Goal: Check status: Check status

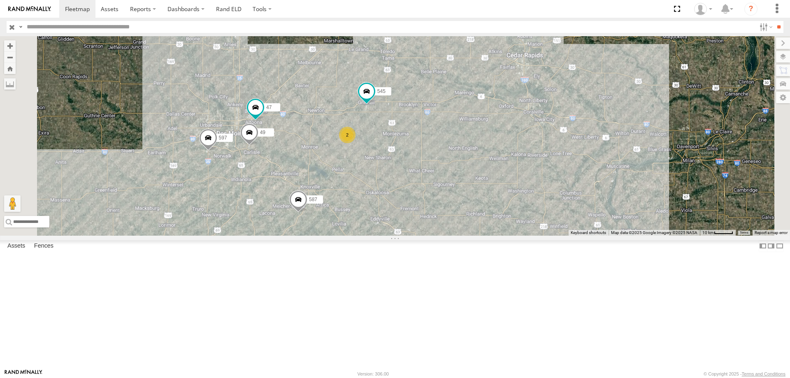
drag, startPoint x: 376, startPoint y: 218, endPoint x: 430, endPoint y: 177, distance: 67.2
click at [430, 177] on div "545 47 49 2 597 587" at bounding box center [395, 135] width 790 height 199
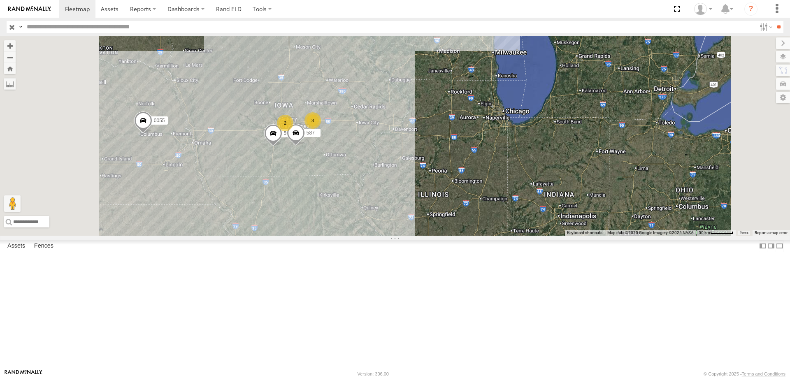
drag, startPoint x: 390, startPoint y: 280, endPoint x: 413, endPoint y: 199, distance: 83.7
click at [413, 199] on div "597 587 3 0055 2" at bounding box center [395, 135] width 790 height 199
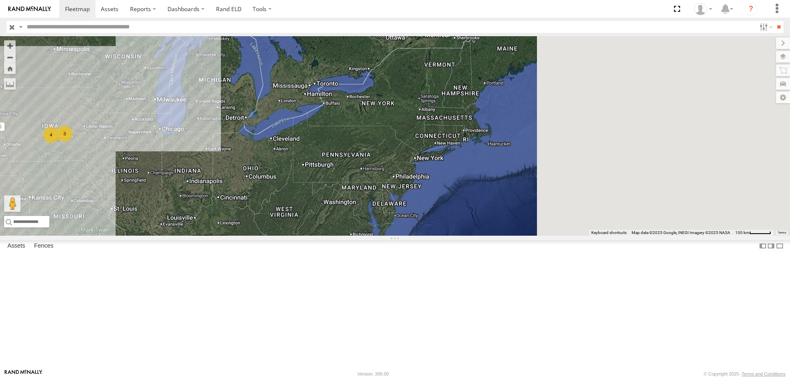
drag, startPoint x: 642, startPoint y: 221, endPoint x: 380, endPoint y: 239, distance: 262.2
click at [380, 236] on div "0055 3 4" at bounding box center [395, 135] width 790 height 199
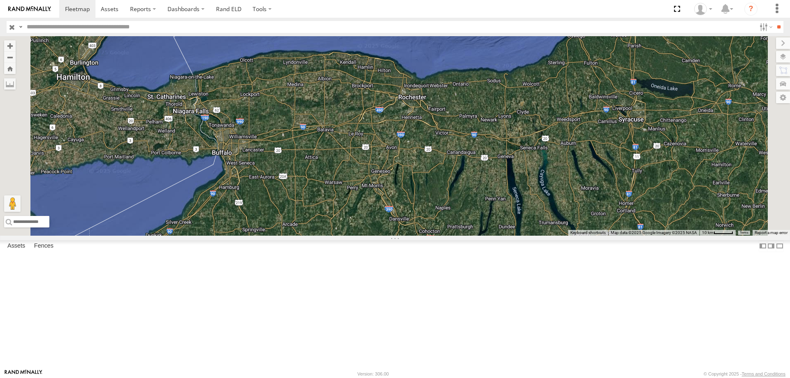
drag, startPoint x: 305, startPoint y: 223, endPoint x: 356, endPoint y: 226, distance: 51.1
click at [356, 226] on div "0055" at bounding box center [395, 135] width 790 height 199
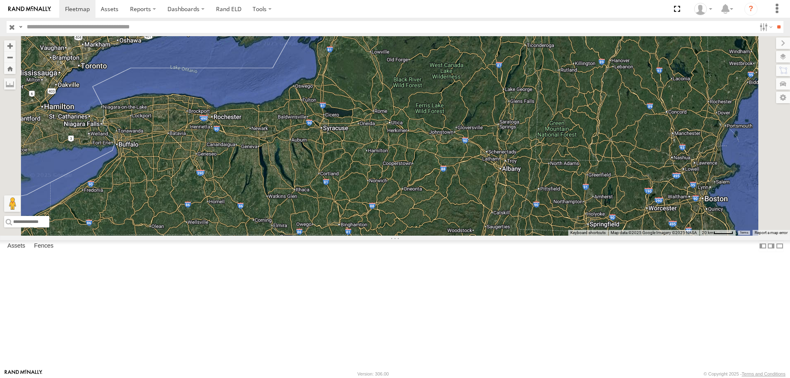
drag, startPoint x: 399, startPoint y: 245, endPoint x: 452, endPoint y: 247, distance: 52.7
click at [452, 236] on div "0055" at bounding box center [395, 135] width 790 height 199
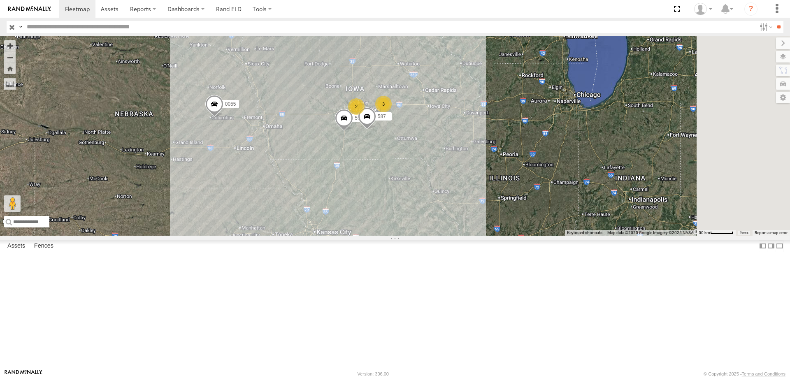
drag, startPoint x: 464, startPoint y: 275, endPoint x: 433, endPoint y: 259, distance: 35.7
click at [433, 236] on div "0055 3 2 597 587" at bounding box center [395, 135] width 790 height 199
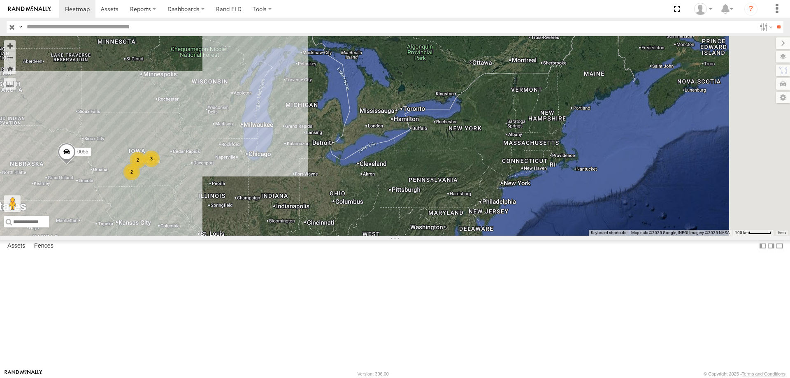
drag, startPoint x: 566, startPoint y: 225, endPoint x: 411, endPoint y: 243, distance: 156.4
click at [411, 236] on div "0055 3 2 2" at bounding box center [395, 135] width 790 height 199
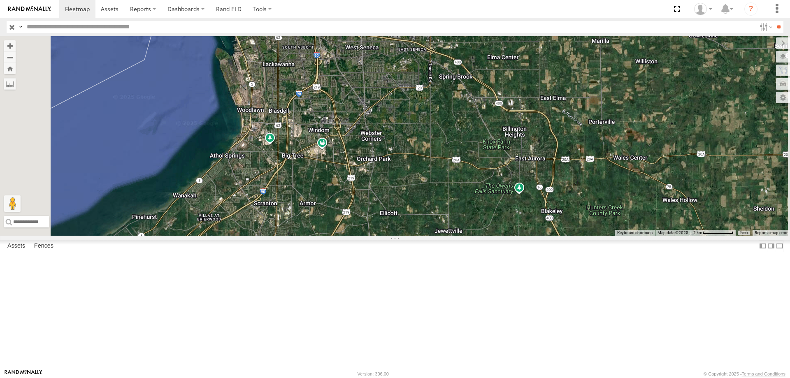
drag, startPoint x: 474, startPoint y: 295, endPoint x: 422, endPoint y: 116, distance: 186.7
click at [422, 116] on div "0055" at bounding box center [395, 135] width 790 height 199
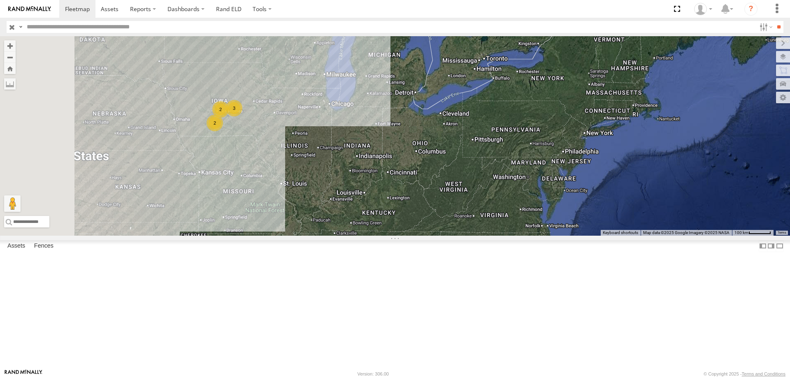
drag, startPoint x: 316, startPoint y: 238, endPoint x: 452, endPoint y: 137, distance: 169.4
click at [452, 137] on div "3 2 2" at bounding box center [395, 135] width 790 height 199
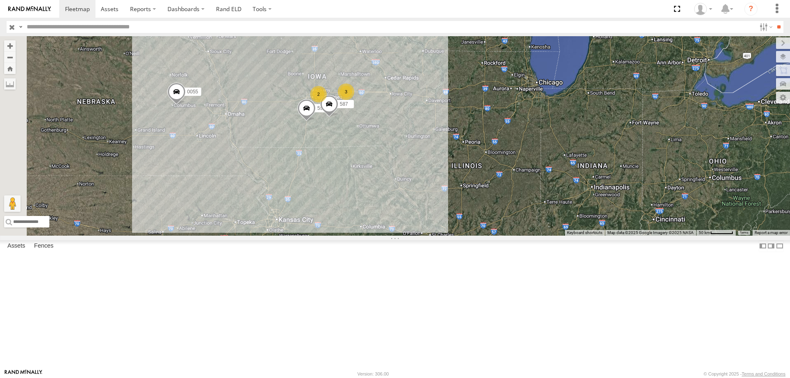
click at [372, 201] on div "0055 3 2 597 587" at bounding box center [395, 135] width 790 height 199
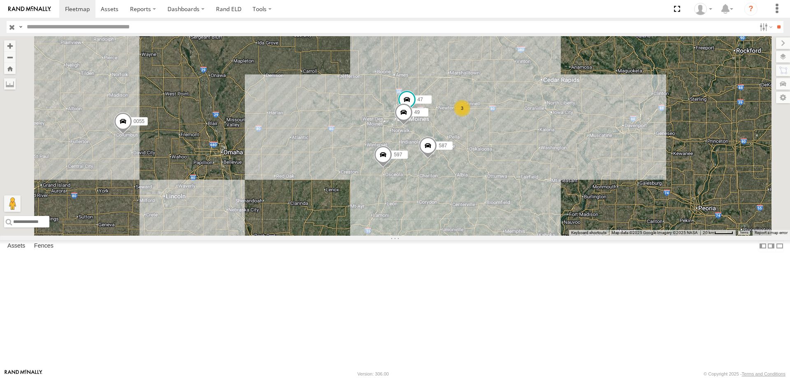
drag, startPoint x: 355, startPoint y: 188, endPoint x: 429, endPoint y: 211, distance: 77.4
click at [429, 211] on div "0055 597 587 3 47 49" at bounding box center [395, 135] width 790 height 199
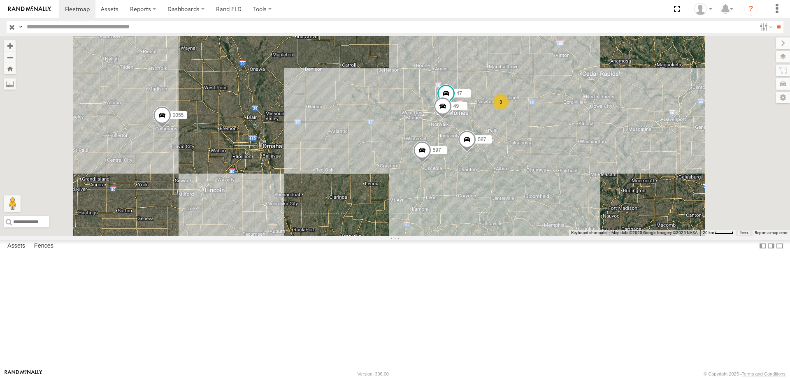
click at [431, 236] on div "0055 597 587 3 47 49" at bounding box center [395, 135] width 790 height 199
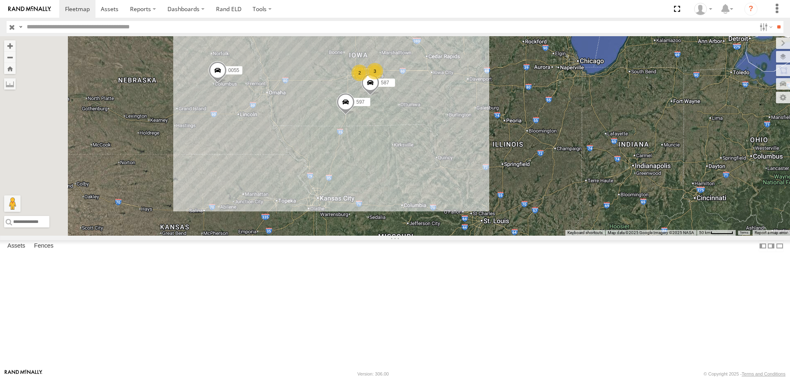
drag, startPoint x: 322, startPoint y: 139, endPoint x: 399, endPoint y: 146, distance: 77.2
click at [399, 146] on div "0055 597 3 2 587" at bounding box center [395, 135] width 790 height 199
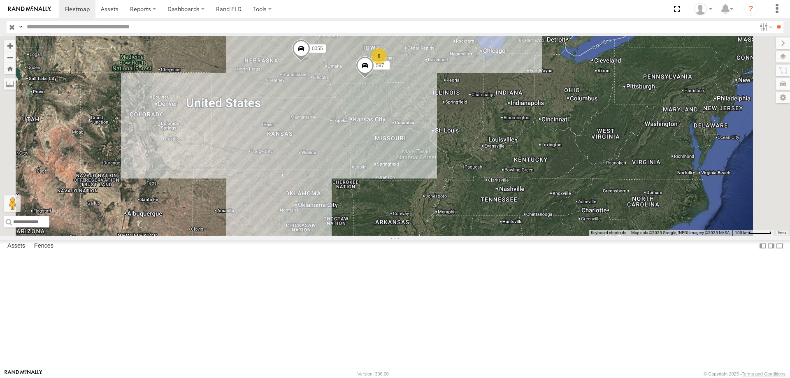
drag, startPoint x: 394, startPoint y: 241, endPoint x: 432, endPoint y: 155, distance: 94.1
click at [432, 155] on div "0055 597 6" at bounding box center [395, 135] width 790 height 199
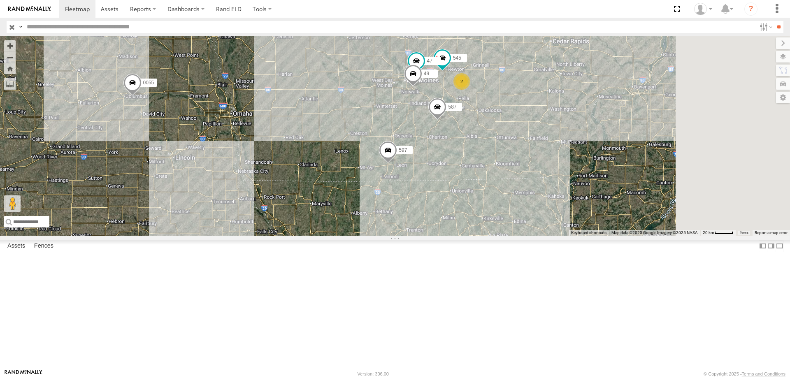
drag, startPoint x: 474, startPoint y: 125, endPoint x: 393, endPoint y: 166, distance: 90.5
click at [393, 166] on div "0055 597 587 545 2 47 49" at bounding box center [395, 135] width 790 height 199
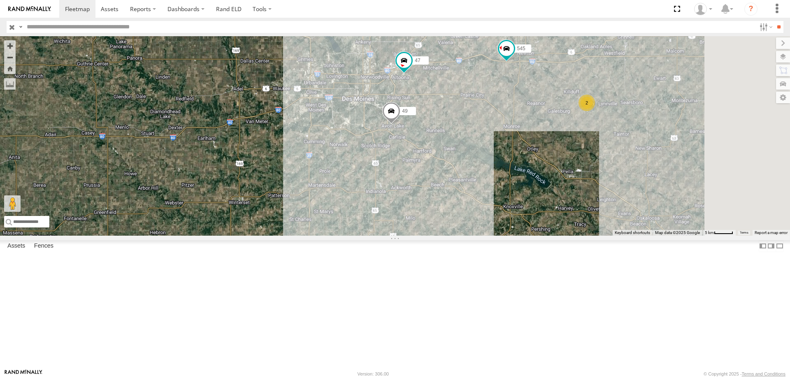
drag, startPoint x: 581, startPoint y: 160, endPoint x: 526, endPoint y: 174, distance: 57.0
click at [526, 174] on div "0055 597 587 545 47 49 2" at bounding box center [395, 135] width 790 height 199
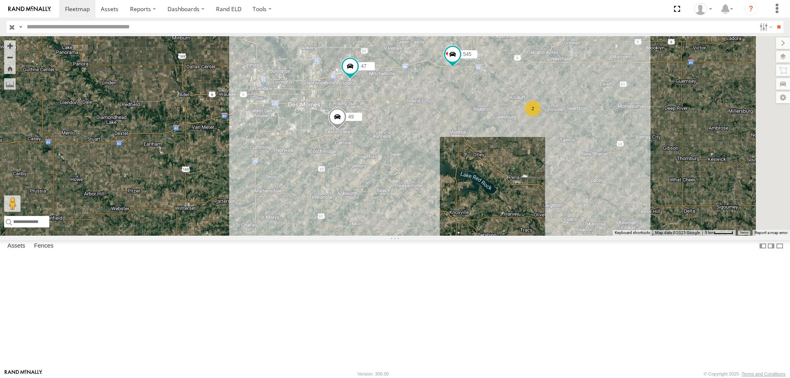
drag, startPoint x: 579, startPoint y: 199, endPoint x: 547, endPoint y: 198, distance: 31.7
click at [547, 198] on div "0055 597 587 545 47 49 2" at bounding box center [395, 135] width 790 height 199
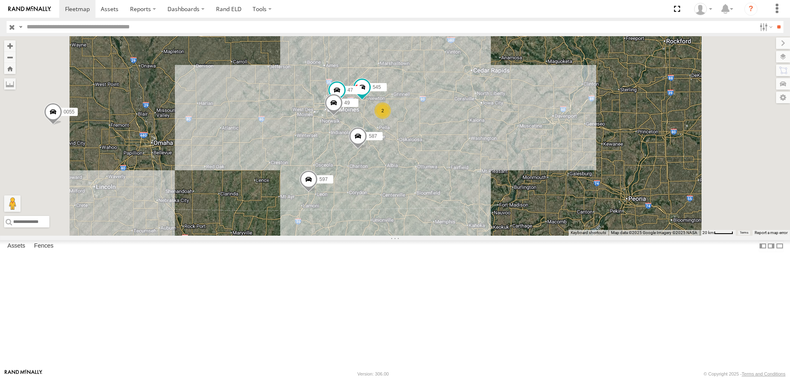
drag, startPoint x: 478, startPoint y: 265, endPoint x: 468, endPoint y: 212, distance: 54.0
click at [468, 212] on div "0055 597 587 545 47 49 2" at bounding box center [395, 135] width 790 height 199
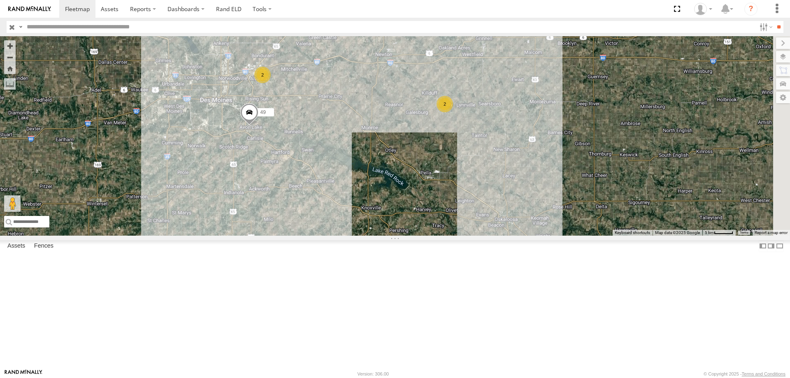
drag, startPoint x: 559, startPoint y: 204, endPoint x: 399, endPoint y: 190, distance: 161.0
click at [399, 190] on div "0055 597 587 49 2 2" at bounding box center [395, 135] width 790 height 199
drag, startPoint x: 496, startPoint y: 209, endPoint x: 444, endPoint y: 197, distance: 53.2
click at [444, 197] on div "0055 597 587 49 2 2" at bounding box center [395, 135] width 790 height 199
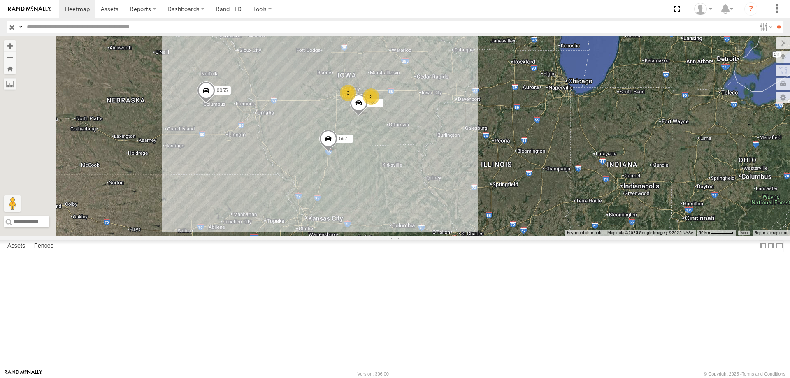
drag, startPoint x: 399, startPoint y: 190, endPoint x: 408, endPoint y: 175, distance: 17.0
click at [408, 175] on div "0055 597 587 3 2" at bounding box center [395, 135] width 790 height 199
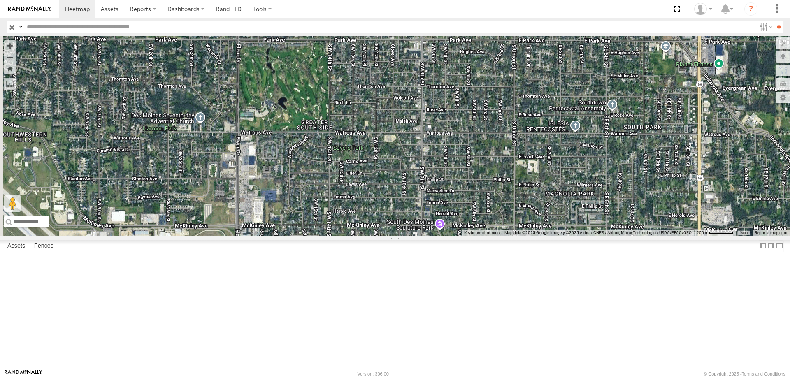
drag, startPoint x: 385, startPoint y: 148, endPoint x: 502, endPoint y: 266, distance: 166.7
click at [502, 236] on div "0055 597 587 49" at bounding box center [395, 135] width 790 height 199
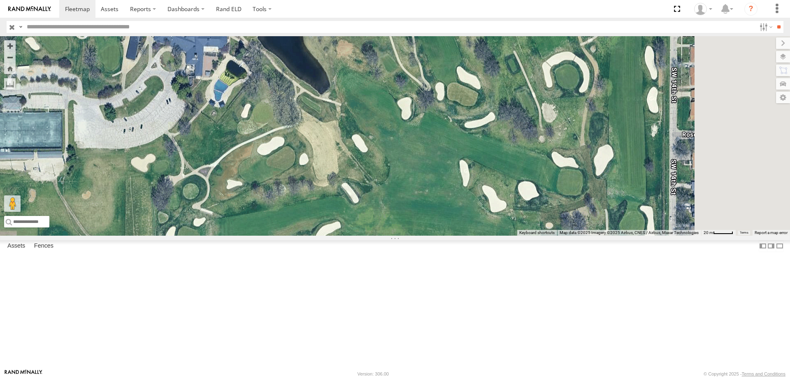
drag, startPoint x: 496, startPoint y: 268, endPoint x: 384, endPoint y: 188, distance: 137.4
click at [384, 188] on div "0055 597 587 49" at bounding box center [395, 135] width 790 height 199
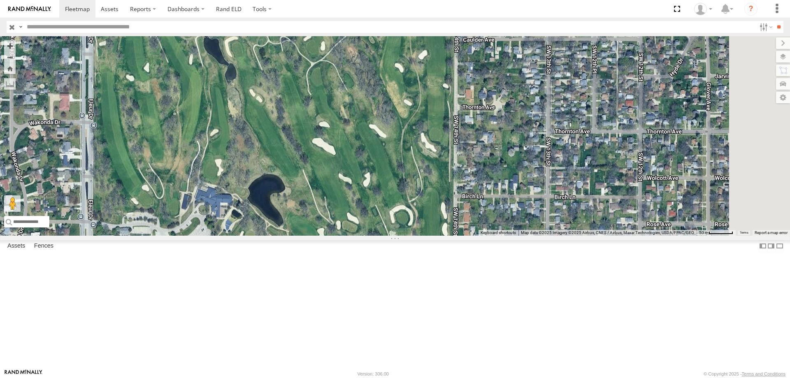
drag, startPoint x: 444, startPoint y: 133, endPoint x: 419, endPoint y: 258, distance: 127.5
click at [419, 236] on div "0055 597 587 49" at bounding box center [395, 135] width 790 height 199
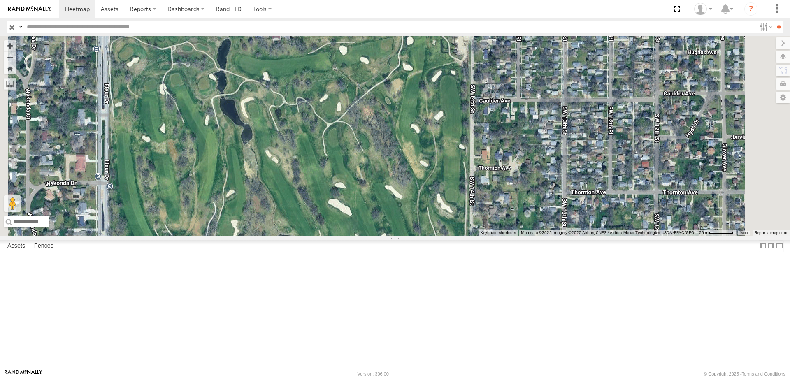
drag, startPoint x: 419, startPoint y: 182, endPoint x: 435, endPoint y: 238, distance: 57.8
click at [435, 236] on div "0055 597 587 49" at bounding box center [395, 135] width 790 height 199
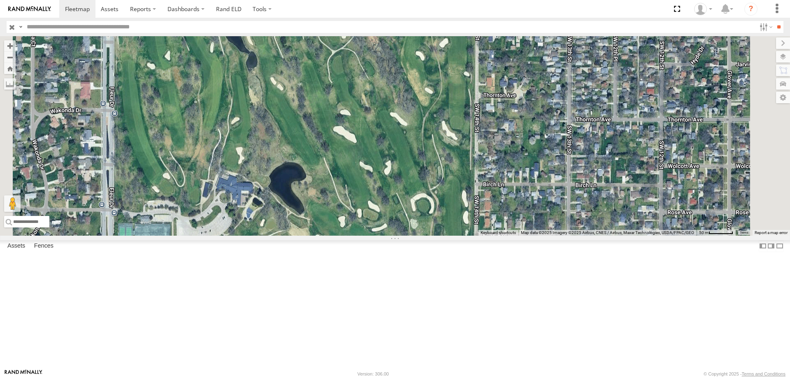
drag, startPoint x: 467, startPoint y: 139, endPoint x: 504, endPoint y: 230, distance: 98.0
click at [504, 230] on div "0055 597 587 49" at bounding box center [395, 135] width 790 height 199
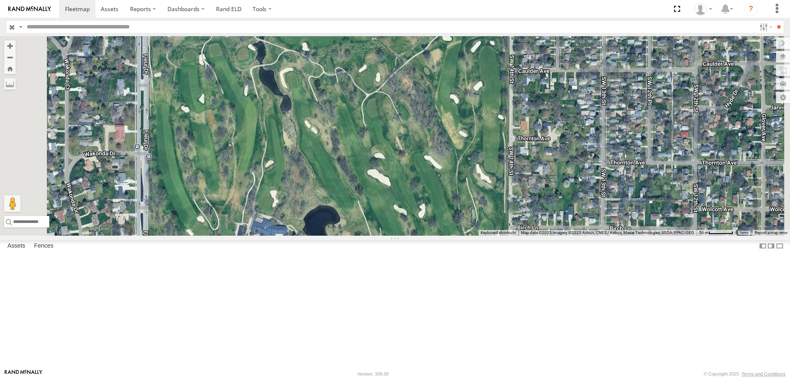
drag, startPoint x: 346, startPoint y: 144, endPoint x: 393, endPoint y: 207, distance: 79.1
click at [393, 207] on div "0055 597 587 49" at bounding box center [395, 135] width 790 height 199
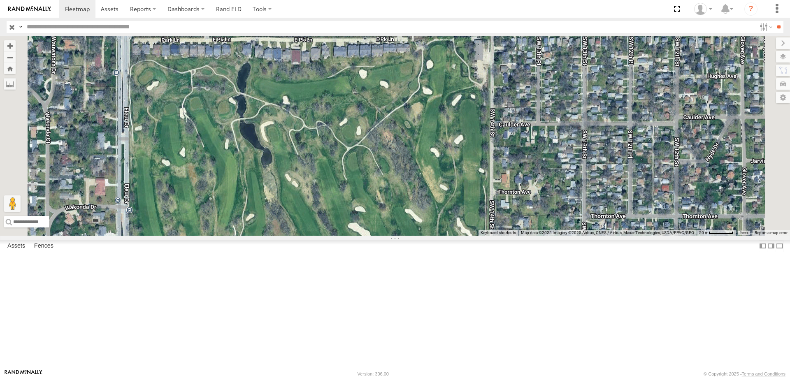
drag, startPoint x: 413, startPoint y: 201, endPoint x: 408, endPoint y: 217, distance: 16.8
click at [408, 217] on div "0055 597 587 49" at bounding box center [395, 135] width 790 height 199
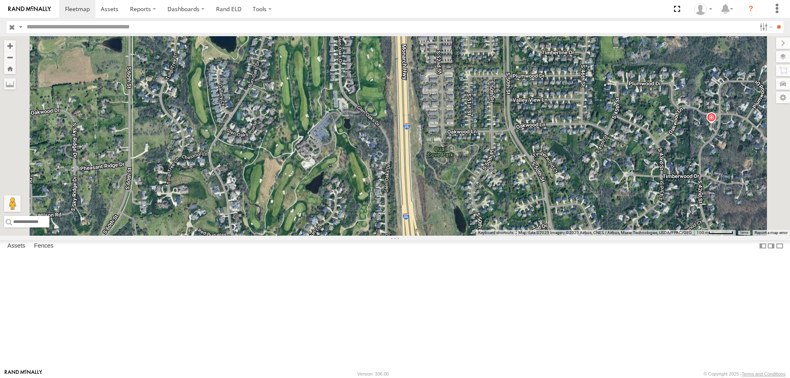
drag, startPoint x: 422, startPoint y: 224, endPoint x: 393, endPoint y: 127, distance: 101.1
click at [393, 127] on div "0055 597 587 49" at bounding box center [395, 135] width 790 height 199
drag, startPoint x: 443, startPoint y: 260, endPoint x: 425, endPoint y: 159, distance: 102.8
click at [425, 159] on div "0055 597 587 49" at bounding box center [395, 135] width 790 height 199
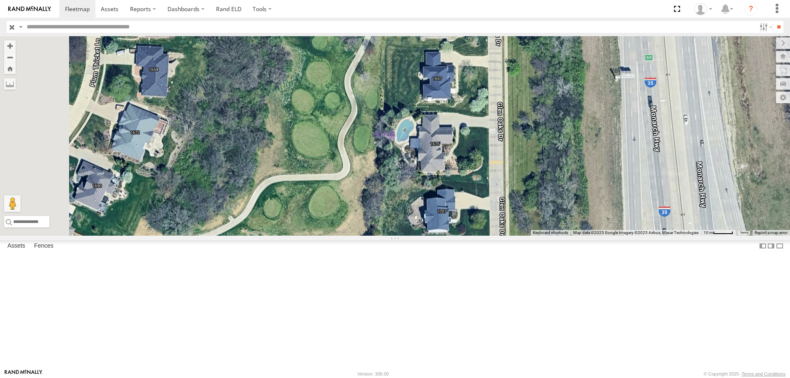
drag, startPoint x: 404, startPoint y: 263, endPoint x: 441, endPoint y: 94, distance: 173.5
click at [441, 94] on div "0055 597 587 49" at bounding box center [395, 135] width 790 height 199
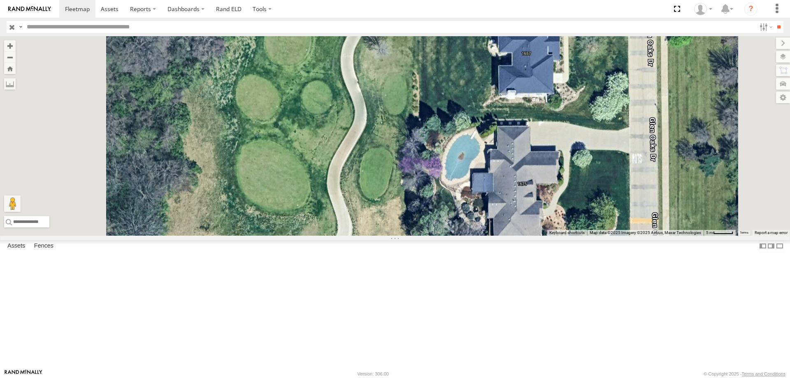
drag, startPoint x: 408, startPoint y: 68, endPoint x: 438, endPoint y: 157, distance: 94.1
click at [438, 157] on div "0055 597 587 49" at bounding box center [395, 135] width 790 height 199
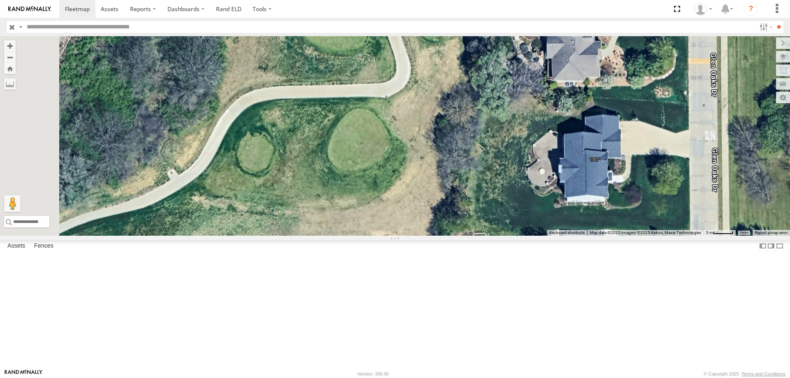
drag, startPoint x: 413, startPoint y: 210, endPoint x: 471, endPoint y: 47, distance: 173.0
click at [471, 47] on div "0055 597 587 49" at bounding box center [395, 135] width 790 height 199
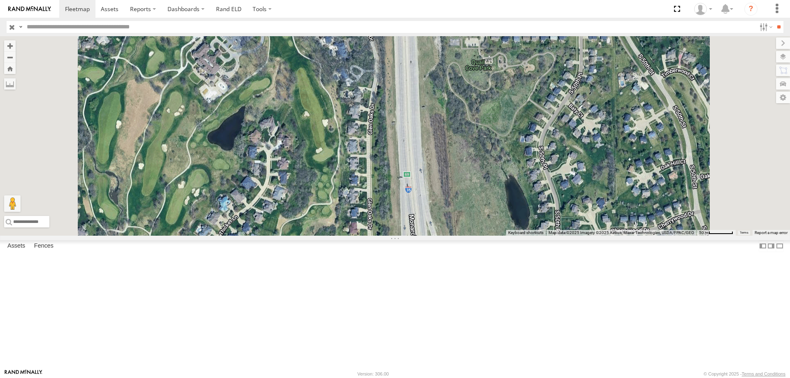
drag, startPoint x: 371, startPoint y: 106, endPoint x: 348, endPoint y: 267, distance: 162.8
click at [348, 236] on div "0055 597 587 49" at bounding box center [395, 135] width 790 height 199
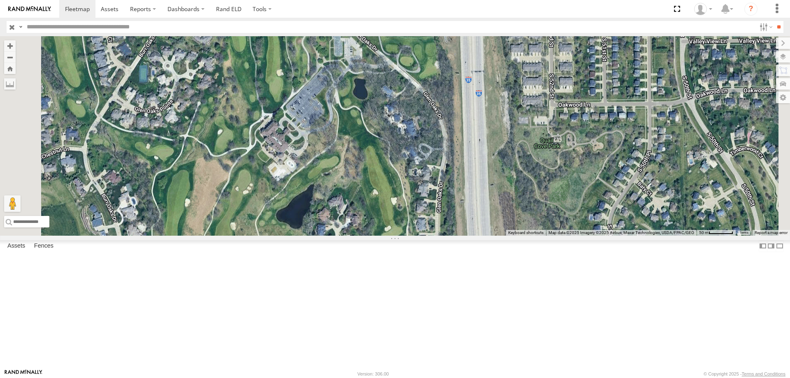
drag, startPoint x: 392, startPoint y: 155, endPoint x: 391, endPoint y: 246, distance: 91.7
click at [391, 236] on div "0055 597 587 49" at bounding box center [395, 135] width 790 height 199
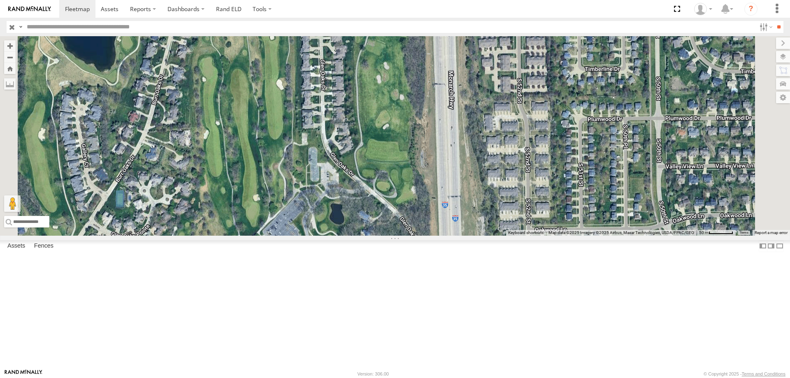
drag, startPoint x: 404, startPoint y: 171, endPoint x: 380, endPoint y: 296, distance: 127.2
click at [380, 236] on div "0055 597 587 49" at bounding box center [395, 135] width 790 height 199
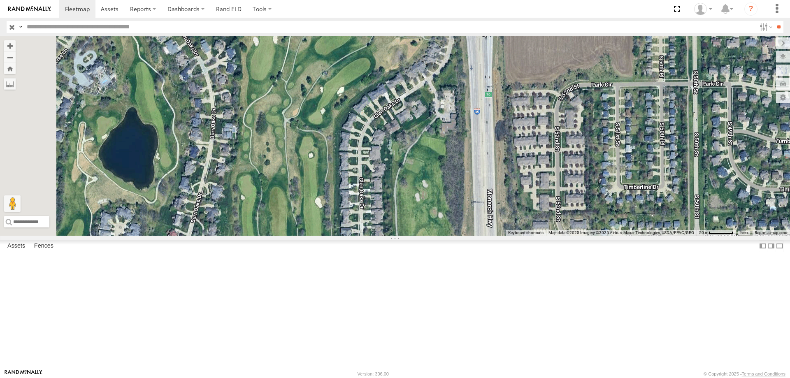
drag, startPoint x: 352, startPoint y: 215, endPoint x: 452, endPoint y: 277, distance: 118.4
click at [452, 236] on div "0055 597 587 49" at bounding box center [395, 135] width 790 height 199
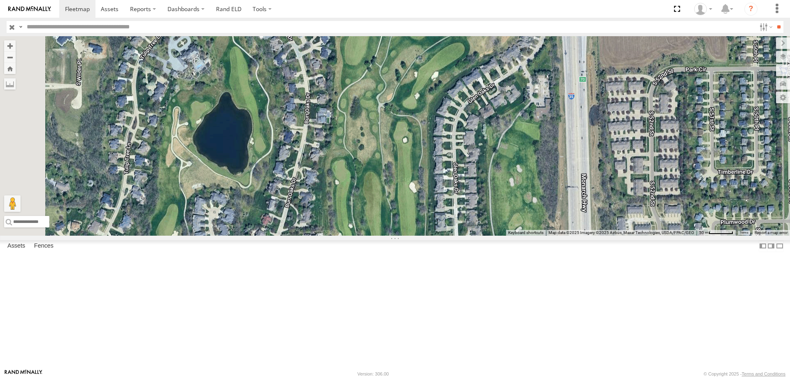
click at [366, 226] on div "0055 597 587 49" at bounding box center [395, 135] width 790 height 199
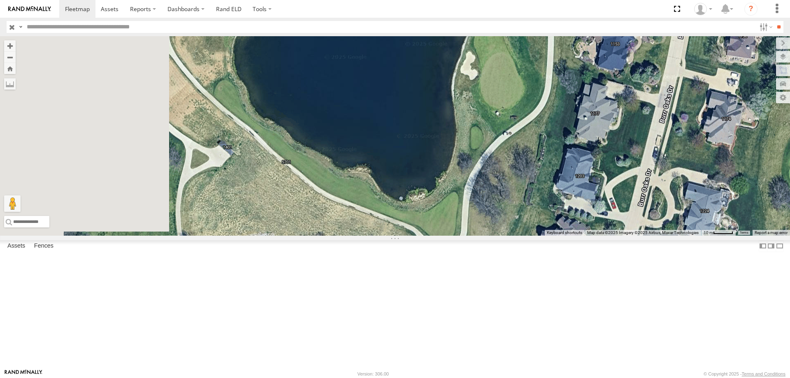
drag, startPoint x: 303, startPoint y: 189, endPoint x: 437, endPoint y: 268, distance: 155.1
click at [437, 236] on div "0055 597 587 49" at bounding box center [395, 135] width 790 height 199
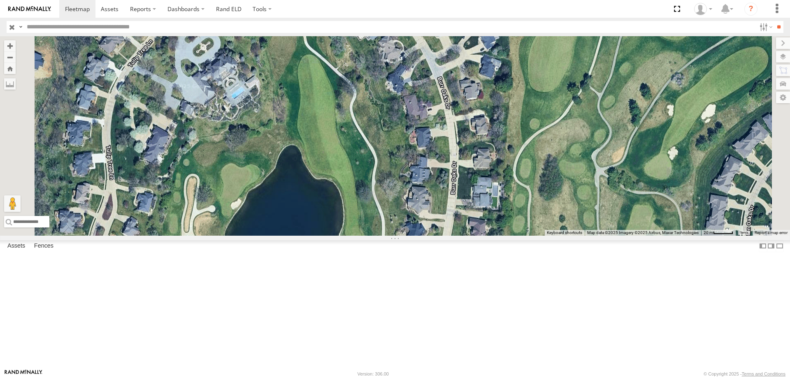
drag, startPoint x: 471, startPoint y: 151, endPoint x: 420, endPoint y: 260, distance: 120.5
click at [420, 236] on div "0055 597 587 49" at bounding box center [395, 135] width 790 height 199
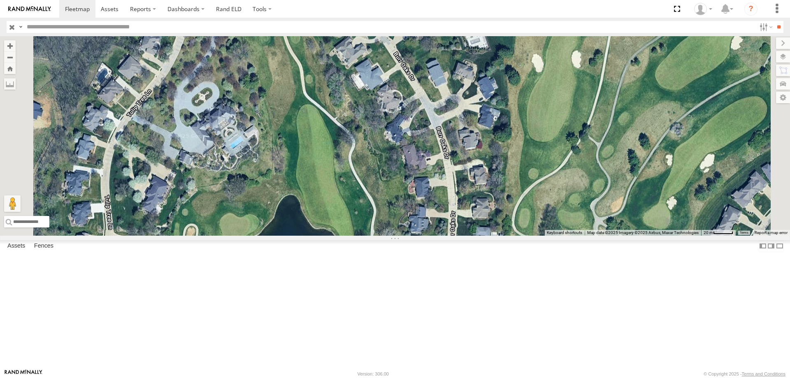
drag, startPoint x: 427, startPoint y: 215, endPoint x: 420, endPoint y: 255, distance: 40.6
click at [420, 236] on div "0055 597 587 49" at bounding box center [395, 135] width 790 height 199
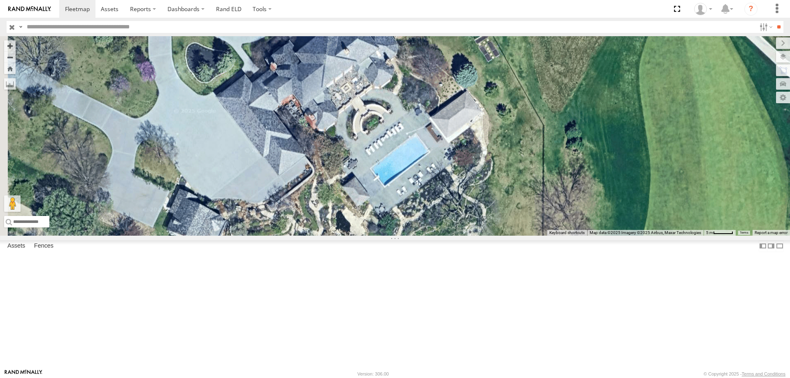
drag, startPoint x: 350, startPoint y: 199, endPoint x: 513, endPoint y: 194, distance: 163.4
click at [513, 194] on div "0055 597 587 49" at bounding box center [395, 135] width 790 height 199
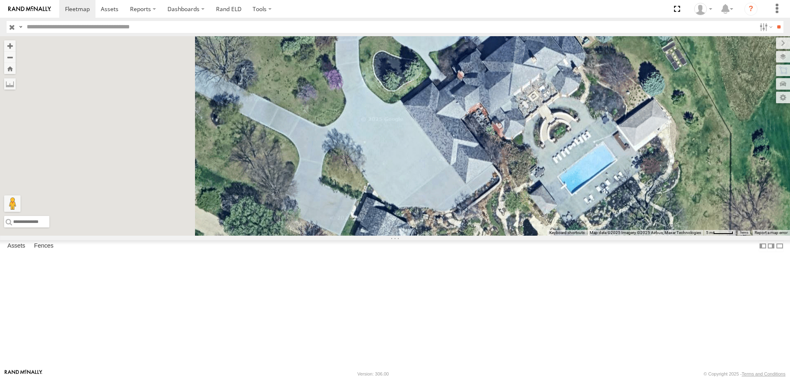
drag, startPoint x: 326, startPoint y: 151, endPoint x: 559, endPoint y: 182, distance: 234.9
click at [559, 182] on div "0055 597 587 49" at bounding box center [395, 135] width 790 height 199
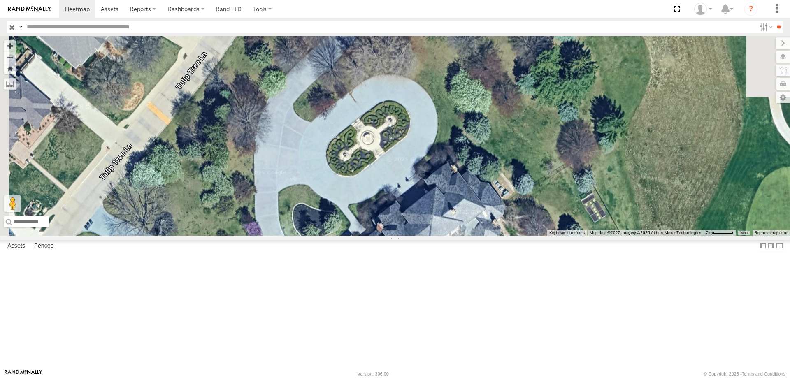
drag, startPoint x: 490, startPoint y: 211, endPoint x: 441, endPoint y: 302, distance: 103.1
click at [441, 236] on div "0055 597 587 49" at bounding box center [395, 135] width 790 height 199
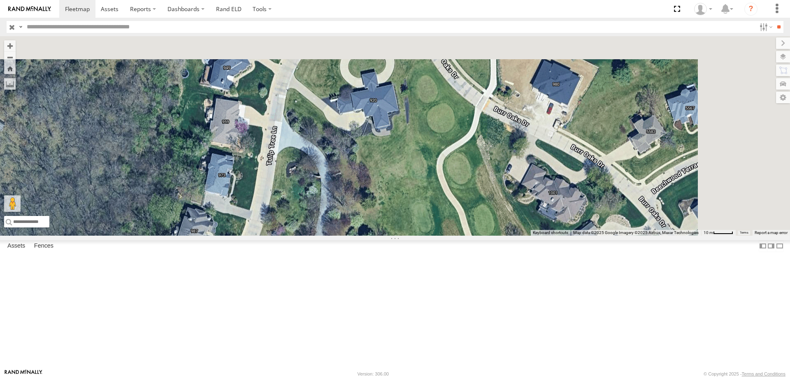
drag, startPoint x: 515, startPoint y: 96, endPoint x: 456, endPoint y: 290, distance: 203.5
click at [456, 236] on div "0055 597 587 49" at bounding box center [395, 135] width 790 height 199
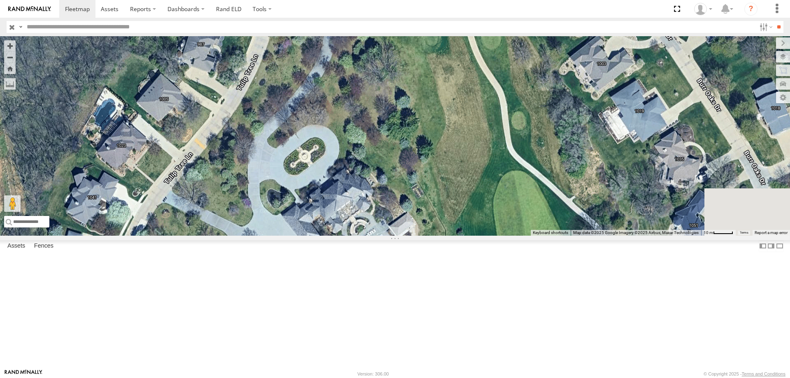
drag, startPoint x: 461, startPoint y: 301, endPoint x: 468, endPoint y: 109, distance: 191.8
click at [468, 109] on div "0055 597 587 49" at bounding box center [395, 135] width 790 height 199
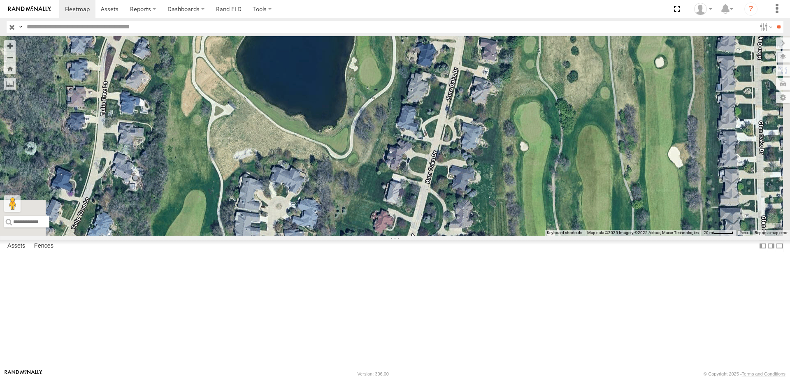
drag, startPoint x: 385, startPoint y: 34, endPoint x: 383, endPoint y: 29, distance: 5.5
click at [383, 29] on body at bounding box center [395, 189] width 790 height 378
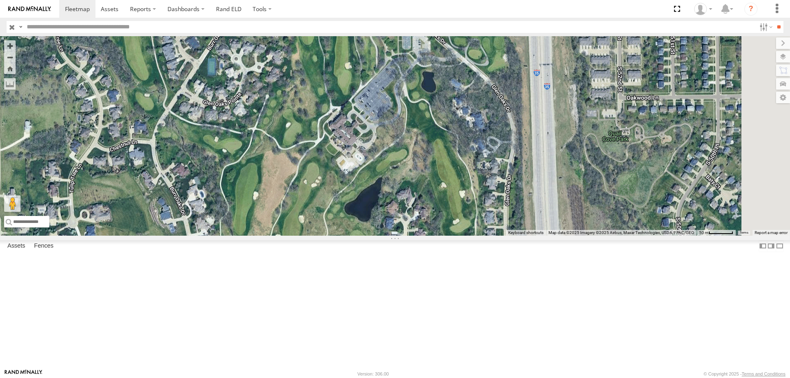
drag, startPoint x: 523, startPoint y: 272, endPoint x: 409, endPoint y: 151, distance: 166.1
click at [409, 151] on div "0055 597 587 49" at bounding box center [395, 135] width 790 height 199
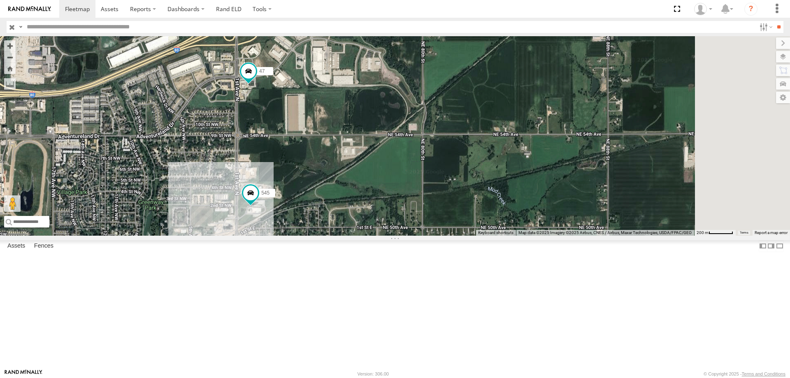
drag, startPoint x: 524, startPoint y: 145, endPoint x: 431, endPoint y: 207, distance: 112.0
click at [431, 207] on div "49 545 47" at bounding box center [395, 135] width 790 height 199
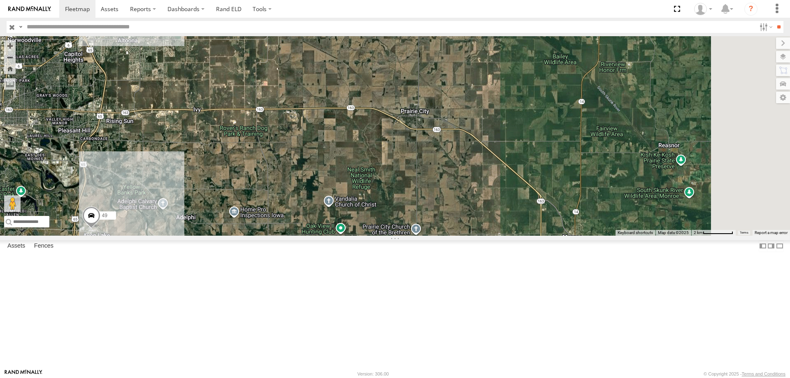
drag, startPoint x: 449, startPoint y: 165, endPoint x: 369, endPoint y: 142, distance: 83.5
click at [369, 142] on div "47 545 49" at bounding box center [395, 135] width 790 height 199
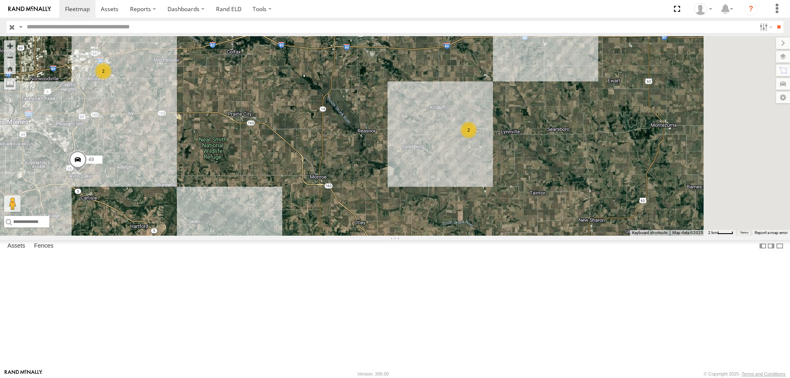
drag, startPoint x: 598, startPoint y: 224, endPoint x: 495, endPoint y: 248, distance: 106.1
click at [495, 236] on div "49 2 2" at bounding box center [395, 135] width 790 height 199
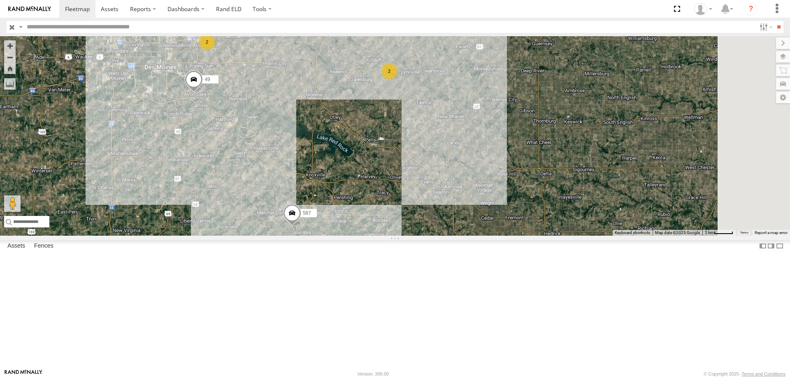
click at [491, 215] on div "49 2 2 587" at bounding box center [395, 135] width 790 height 199
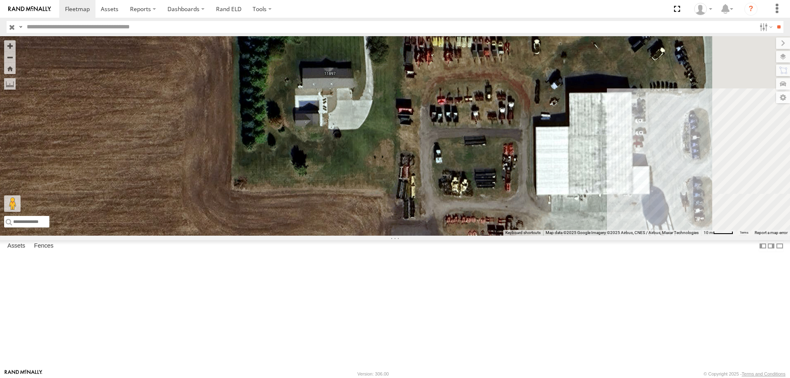
click at [457, 172] on div "49 587" at bounding box center [395, 135] width 790 height 199
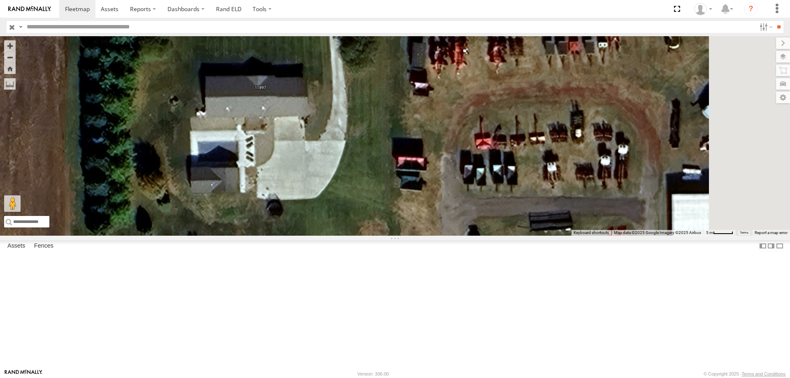
drag, startPoint x: 482, startPoint y: 178, endPoint x: 405, endPoint y: 227, distance: 91.7
click at [405, 227] on div "49 587" at bounding box center [395, 135] width 790 height 199
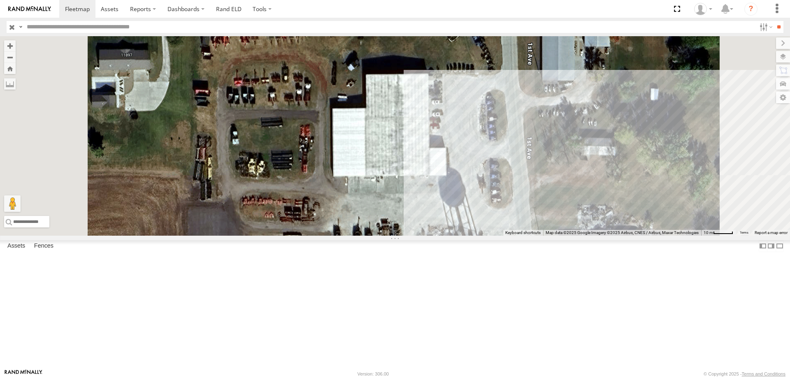
drag, startPoint x: 408, startPoint y: 260, endPoint x: 431, endPoint y: 165, distance: 97.8
click at [431, 165] on div "49 587" at bounding box center [395, 135] width 790 height 199
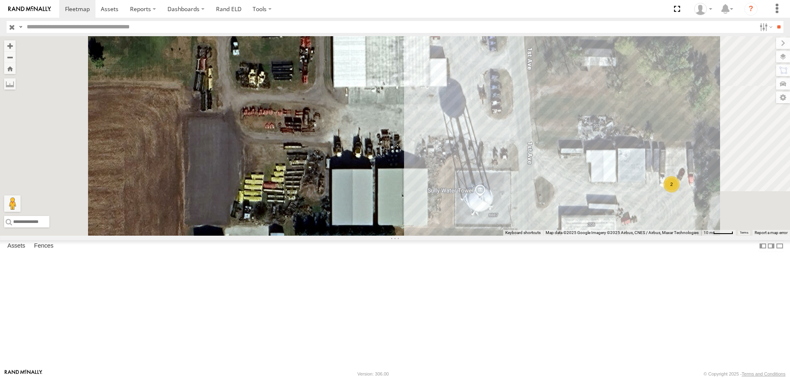
drag, startPoint x: 427, startPoint y: 227, endPoint x: 431, endPoint y: 117, distance: 110.3
click at [431, 117] on div "49 587 2" at bounding box center [395, 135] width 790 height 199
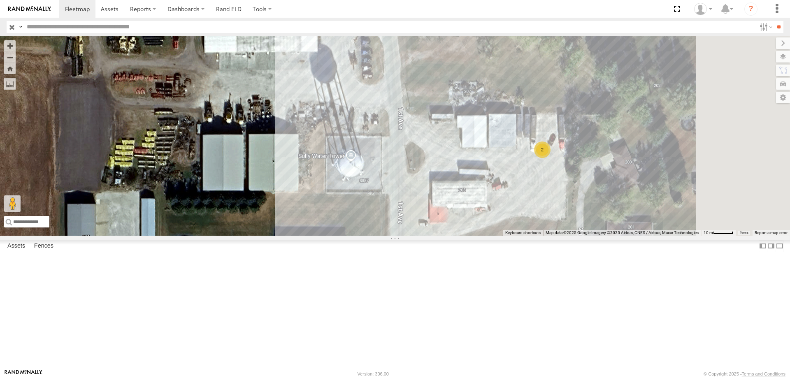
drag, startPoint x: 492, startPoint y: 247, endPoint x: 364, endPoint y: 247, distance: 127.5
click at [364, 236] on div "49 587 2" at bounding box center [395, 135] width 790 height 199
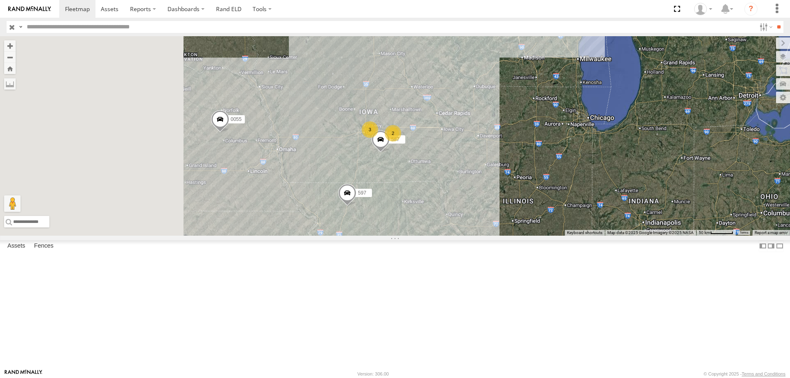
drag, startPoint x: 270, startPoint y: 205, endPoint x: 404, endPoint y: 209, distance: 133.7
click at [404, 209] on div "587 597 3 0055 2" at bounding box center [395, 135] width 790 height 199
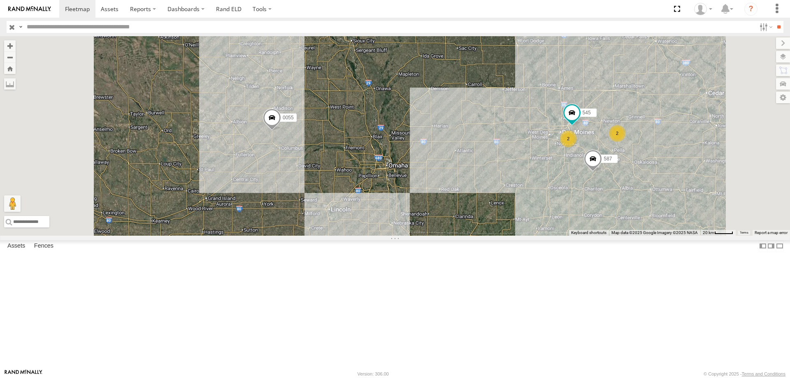
drag, startPoint x: 427, startPoint y: 152, endPoint x: 420, endPoint y: 183, distance: 31.2
click at [420, 183] on div "597 0055 587 545 2 2" at bounding box center [395, 135] width 790 height 199
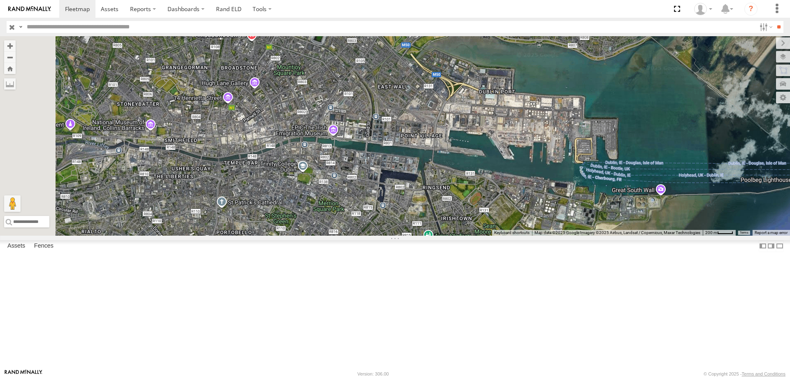
drag, startPoint x: 376, startPoint y: 244, endPoint x: 412, endPoint y: 253, distance: 37.1
click at [412, 236] on div at bounding box center [395, 135] width 790 height 199
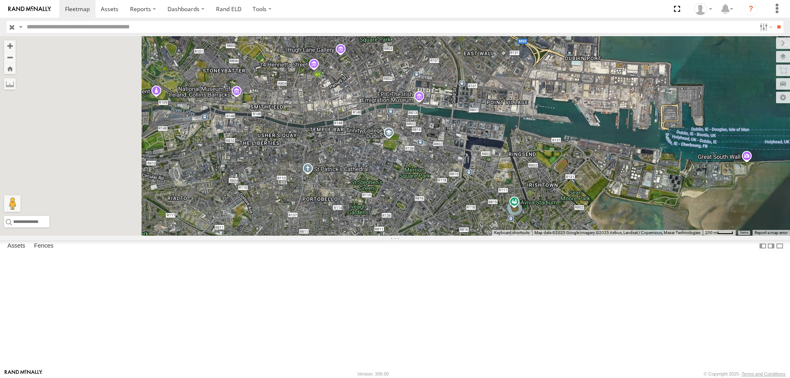
drag, startPoint x: 353, startPoint y: 289, endPoint x: 400, endPoint y: 270, distance: 50.0
click at [400, 236] on div at bounding box center [395, 135] width 790 height 199
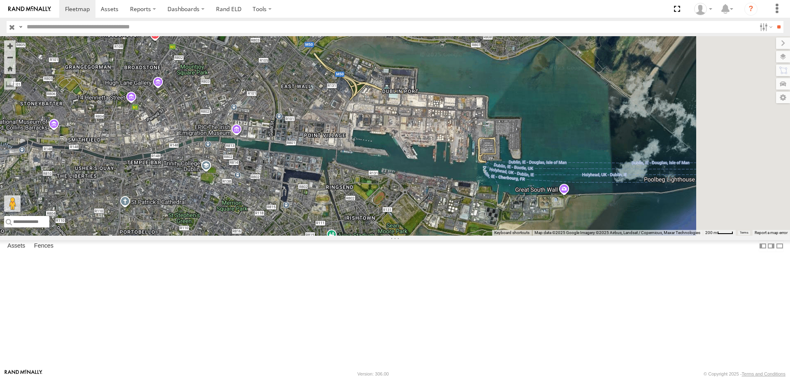
drag, startPoint x: 557, startPoint y: 254, endPoint x: 357, endPoint y: 288, distance: 203.1
click at [357, 236] on div at bounding box center [395, 135] width 790 height 199
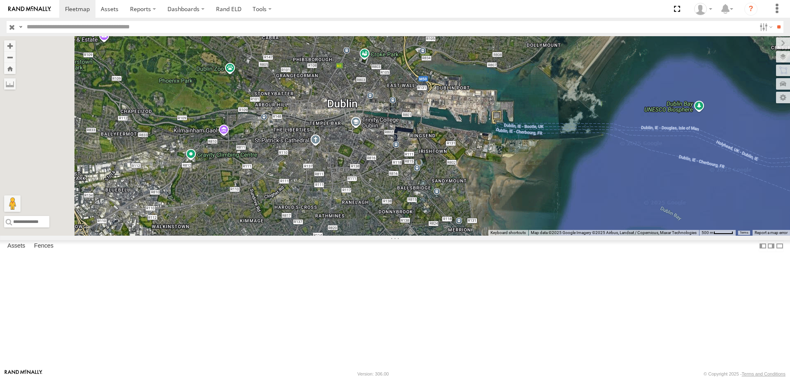
drag, startPoint x: 400, startPoint y: 157, endPoint x: 442, endPoint y: 114, distance: 59.6
click at [442, 114] on div at bounding box center [395, 135] width 790 height 199
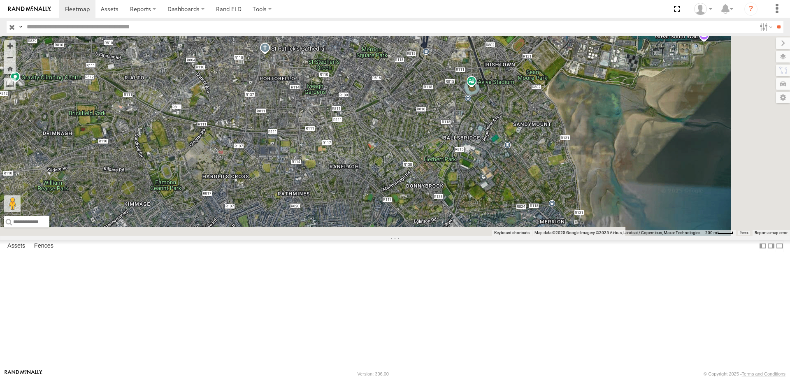
drag, startPoint x: 398, startPoint y: 261, endPoint x: 375, endPoint y: 125, distance: 138.0
click at [375, 125] on div at bounding box center [395, 135] width 790 height 199
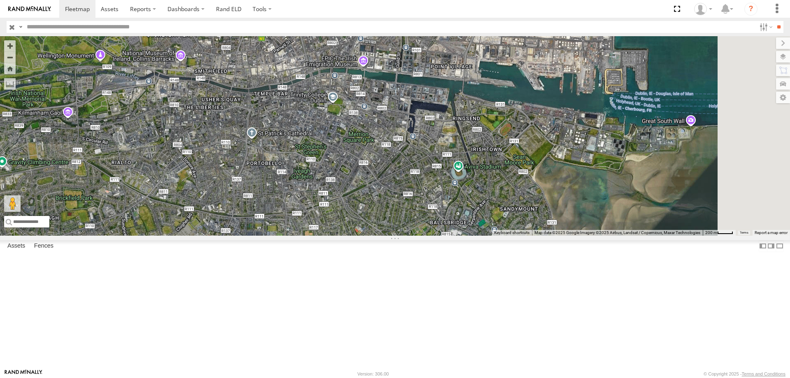
drag, startPoint x: 455, startPoint y: 212, endPoint x: 452, endPoint y: 333, distance: 121.0
click at [452, 236] on div at bounding box center [395, 135] width 790 height 199
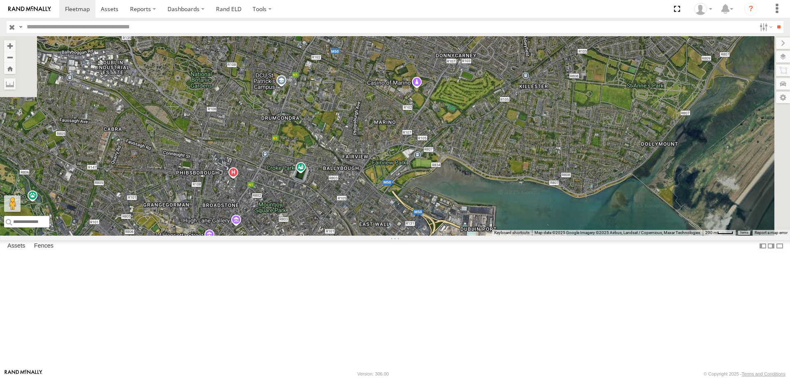
drag, startPoint x: 436, startPoint y: 197, endPoint x: 404, endPoint y: 242, distance: 55.6
click at [404, 236] on div at bounding box center [395, 135] width 790 height 199
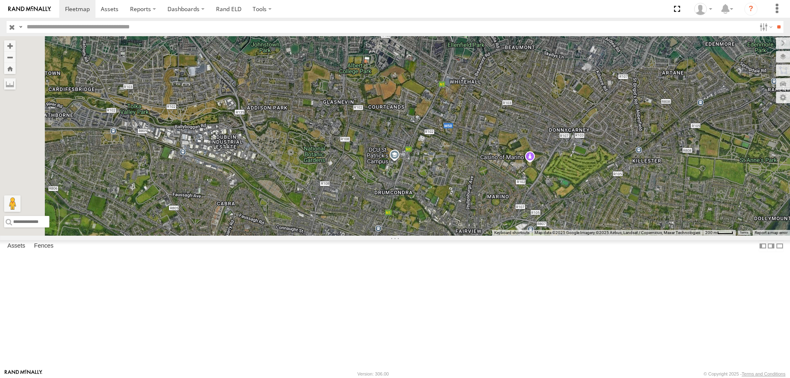
drag, startPoint x: 342, startPoint y: 206, endPoint x: 459, endPoint y: 279, distance: 137.3
click at [459, 236] on div at bounding box center [395, 135] width 790 height 199
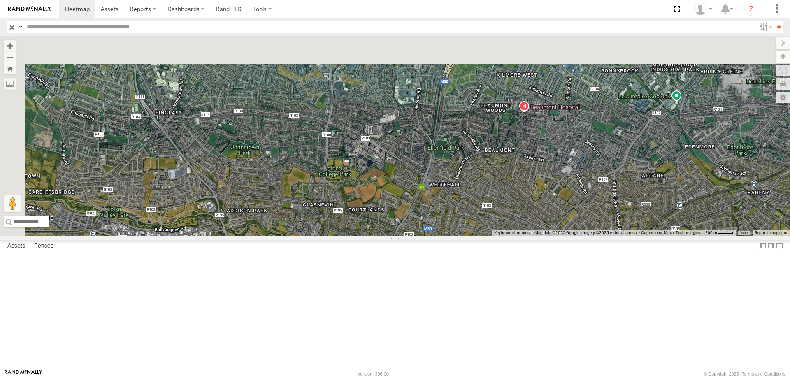
drag, startPoint x: 397, startPoint y: 228, endPoint x: 392, endPoint y: 272, distance: 44.3
click at [392, 236] on div at bounding box center [395, 135] width 790 height 199
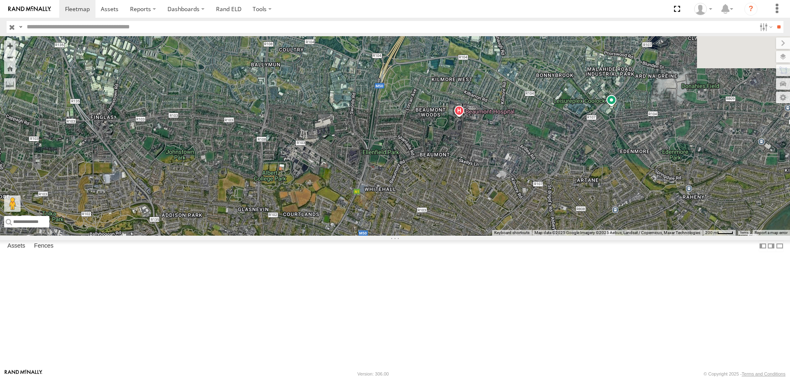
drag, startPoint x: 628, startPoint y: 274, endPoint x: 396, endPoint y: 239, distance: 235.0
click at [396, 236] on div at bounding box center [395, 135] width 790 height 199
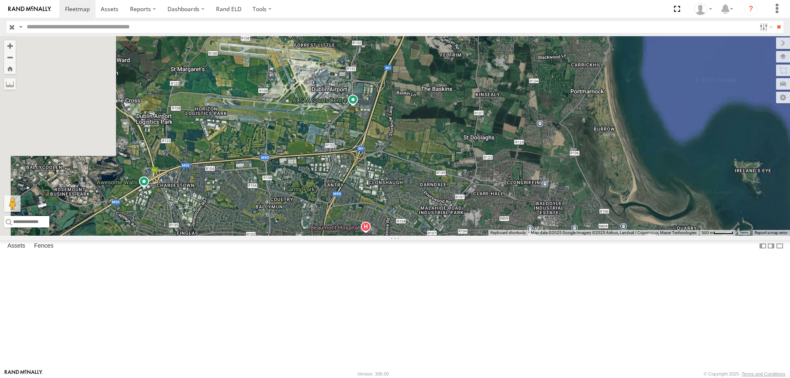
drag, startPoint x: 311, startPoint y: 135, endPoint x: 406, endPoint y: 239, distance: 141.5
click at [406, 236] on div at bounding box center [395, 135] width 790 height 199
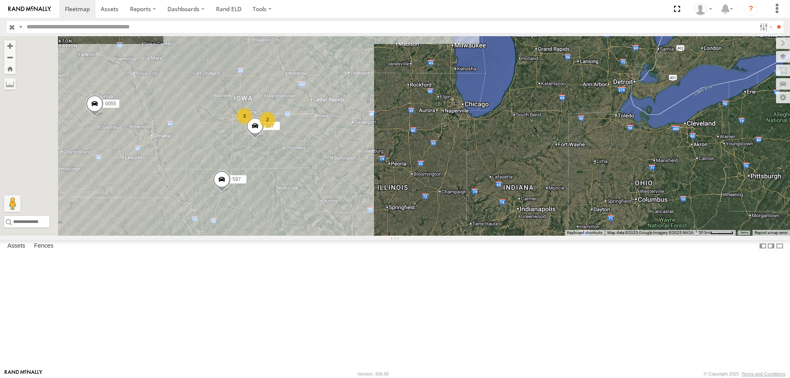
drag, startPoint x: 431, startPoint y: 222, endPoint x: 522, endPoint y: 211, distance: 91.9
click at [522, 211] on div "0055 597 3 2 587" at bounding box center [395, 135] width 790 height 199
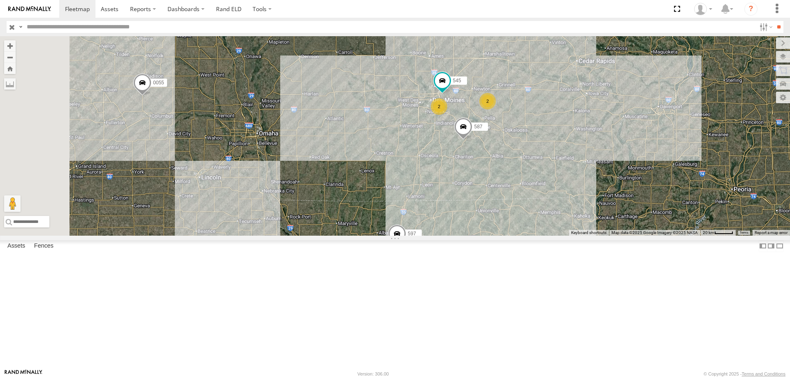
drag, startPoint x: 364, startPoint y: 174, endPoint x: 415, endPoint y: 187, distance: 52.6
click at [415, 187] on div "0055 597 587 545 2 2" at bounding box center [395, 135] width 790 height 199
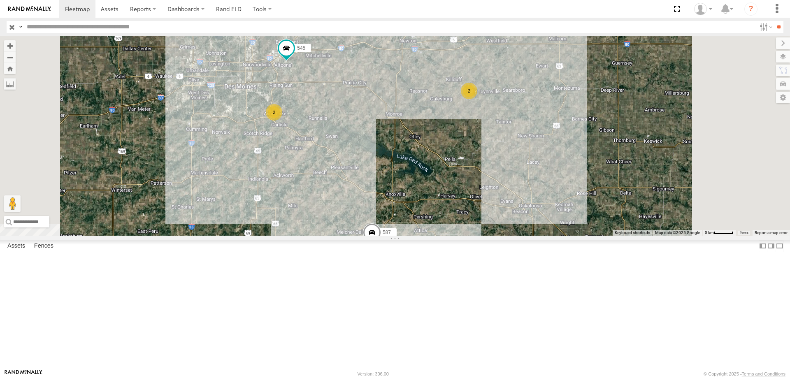
drag, startPoint x: 556, startPoint y: 212, endPoint x: 496, endPoint y: 263, distance: 78.8
click at [496, 236] on div "0055 597 587 545 2 2" at bounding box center [395, 135] width 790 height 199
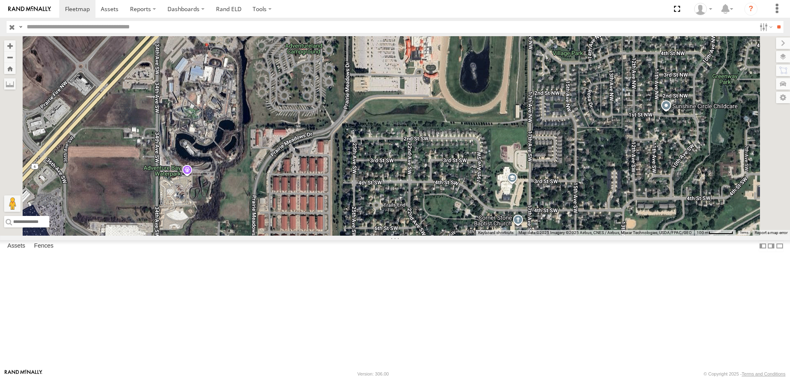
drag, startPoint x: 433, startPoint y: 240, endPoint x: 407, endPoint y: 290, distance: 57.0
click at [408, 236] on div "0055 597 545 587" at bounding box center [395, 135] width 790 height 199
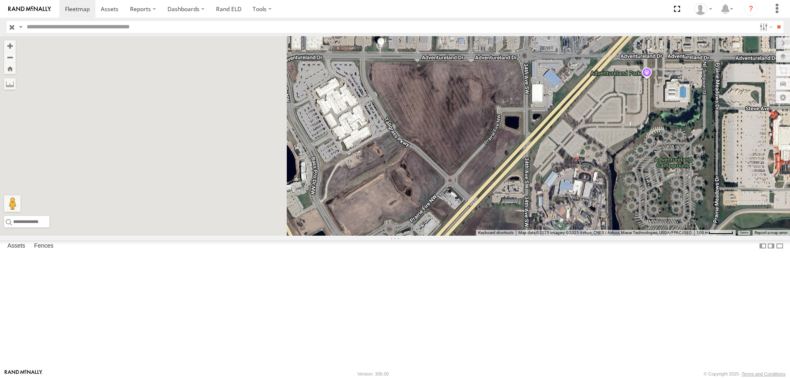
drag, startPoint x: 365, startPoint y: 132, endPoint x: 522, endPoint y: 162, distance: 159.5
click at [522, 162] on div "0055 597 545 587" at bounding box center [395, 135] width 790 height 199
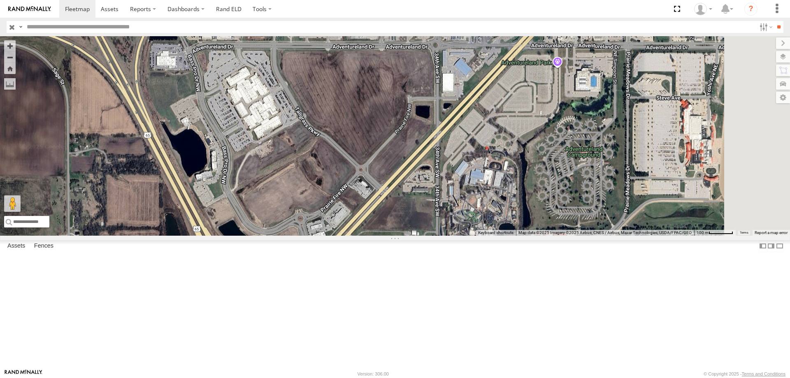
drag, startPoint x: 559, startPoint y: 183, endPoint x: 483, endPoint y: 177, distance: 75.9
click at [484, 177] on div "0055 597 545 587" at bounding box center [395, 135] width 790 height 199
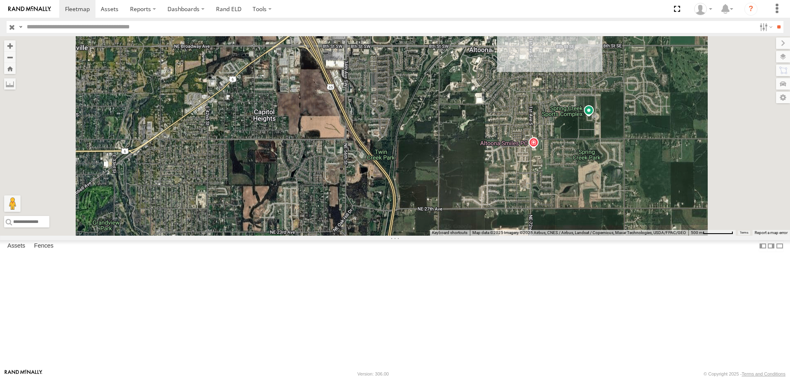
drag, startPoint x: 445, startPoint y: 267, endPoint x: 445, endPoint y: 123, distance: 144.0
click at [453, 117] on div "0055 597 545 587" at bounding box center [395, 135] width 790 height 199
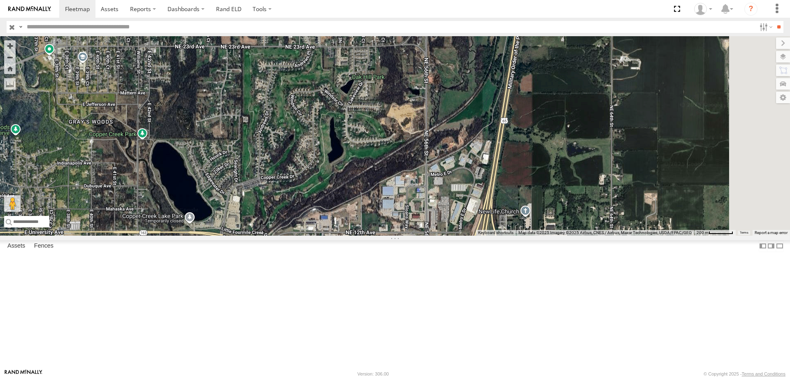
drag, startPoint x: 428, startPoint y: 266, endPoint x: 418, endPoint y: 139, distance: 127.9
click at [418, 139] on div "0055 597 545 587" at bounding box center [395, 135] width 790 height 199
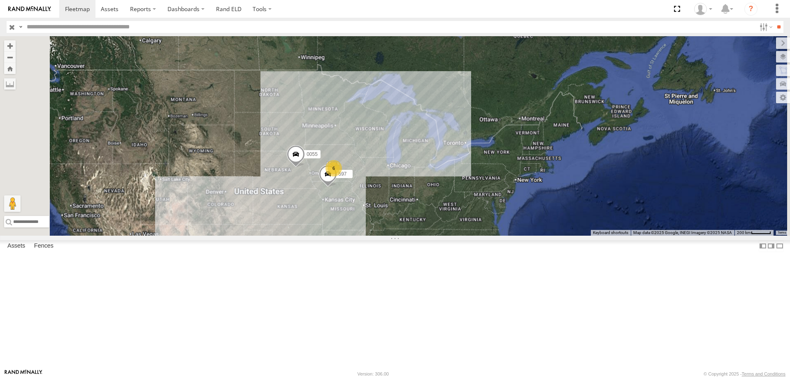
drag, startPoint x: 425, startPoint y: 137, endPoint x: 418, endPoint y: 208, distance: 70.6
click at [418, 213] on div "0055 597 6" at bounding box center [395, 135] width 790 height 199
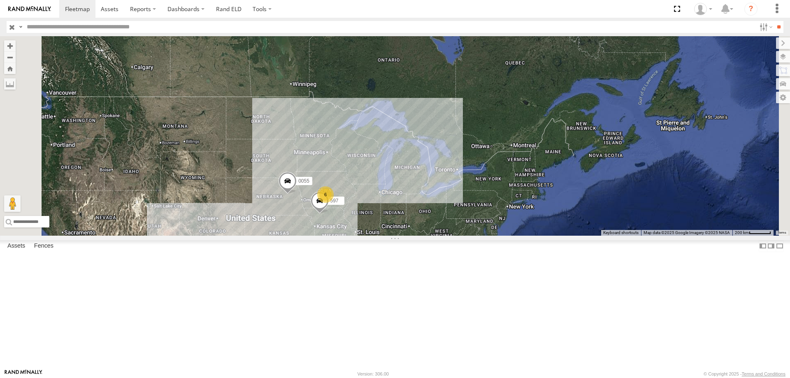
drag, startPoint x: 428, startPoint y: 245, endPoint x: 429, endPoint y: 199, distance: 46.5
click at [429, 199] on div "0055 597 6" at bounding box center [395, 135] width 790 height 199
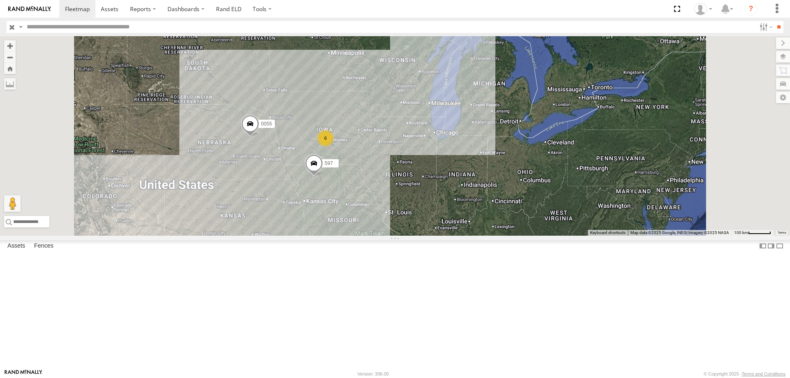
drag, startPoint x: 421, startPoint y: 253, endPoint x: 420, endPoint y: 170, distance: 82.7
click at [420, 170] on div "0055 597 6" at bounding box center [395, 135] width 790 height 199
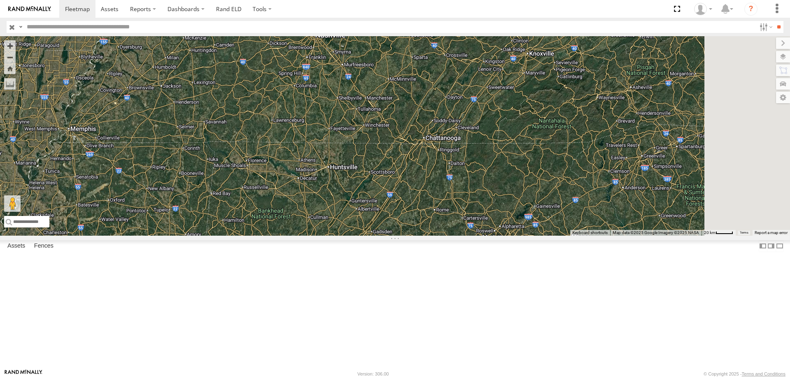
click at [450, 236] on div "0055 597" at bounding box center [395, 135] width 790 height 199
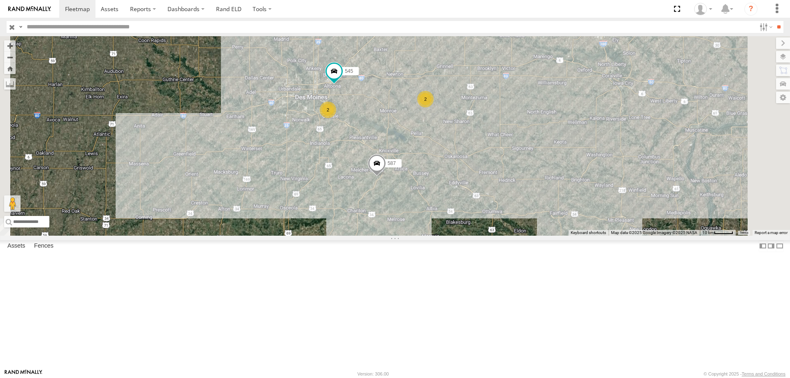
drag, startPoint x: 548, startPoint y: 207, endPoint x: 465, endPoint y: 196, distance: 83.8
click at [465, 196] on div "0055 597 587 545 2 2" at bounding box center [395, 135] width 790 height 199
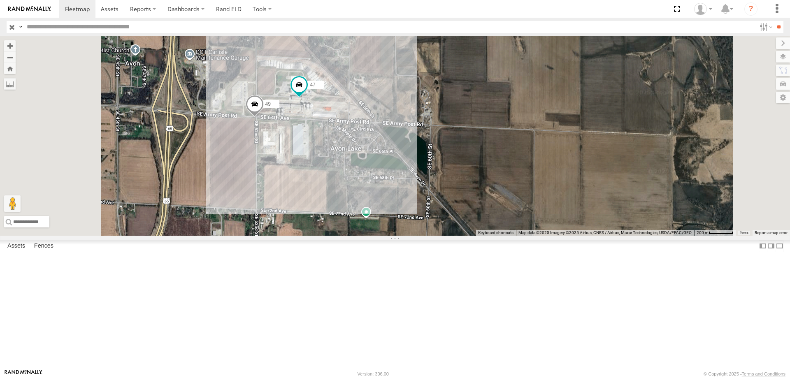
click at [264, 117] on span at bounding box center [255, 106] width 18 height 22
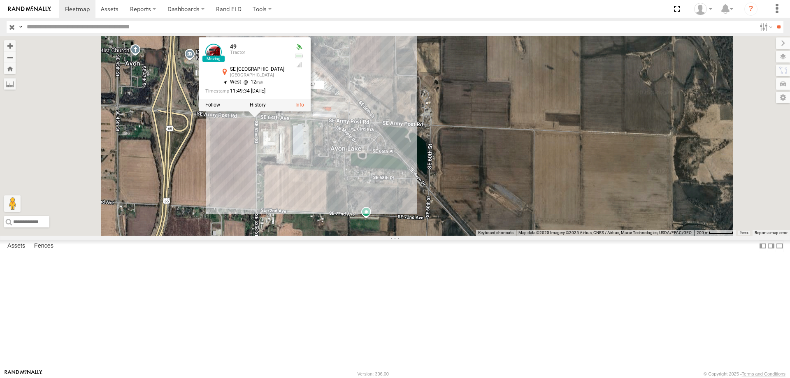
click at [390, 207] on div "0055 597 587 545 47 49 49 Tractor SE 64th Ave Carlisle 41.52438 , -93.51058 Wes…" at bounding box center [395, 135] width 790 height 199
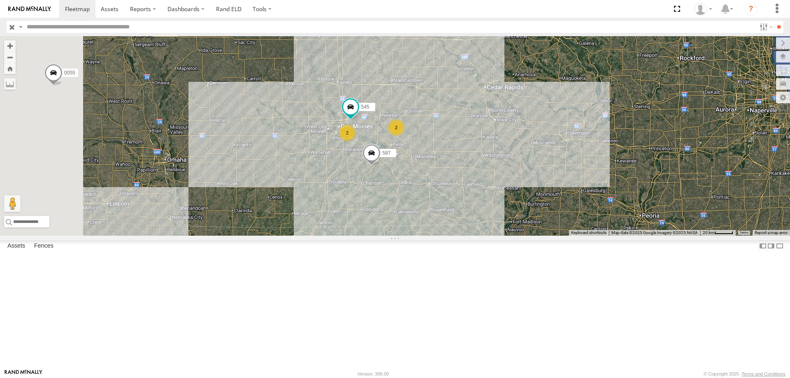
drag, startPoint x: 396, startPoint y: 262, endPoint x: 444, endPoint y: 272, distance: 49.2
click at [444, 236] on div "0055 597 587 545 2 2" at bounding box center [395, 135] width 790 height 199
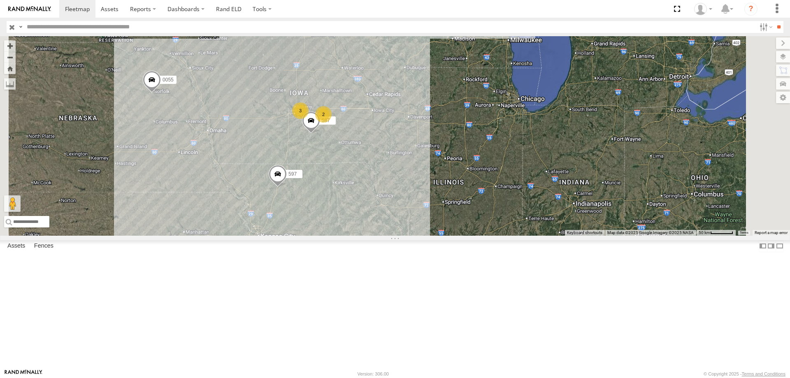
click at [0, 0] on link at bounding box center [0, 0] width 0 height 0
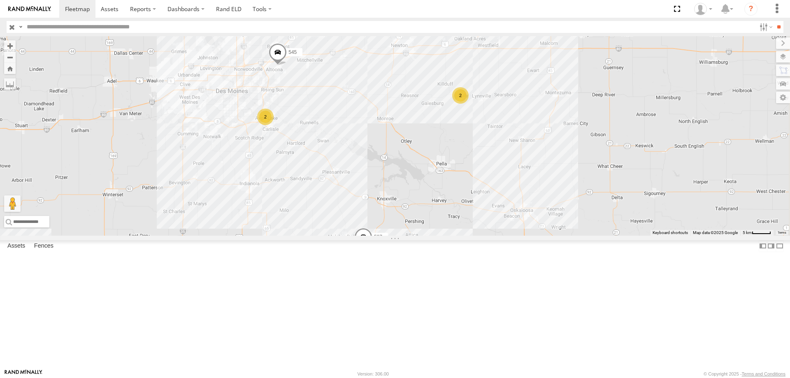
drag, startPoint x: 472, startPoint y: 207, endPoint x: 467, endPoint y: 209, distance: 5.2
click at [467, 209] on div "0055 597 587 545 2 2" at bounding box center [395, 135] width 790 height 199
